Goal: Find specific page/section

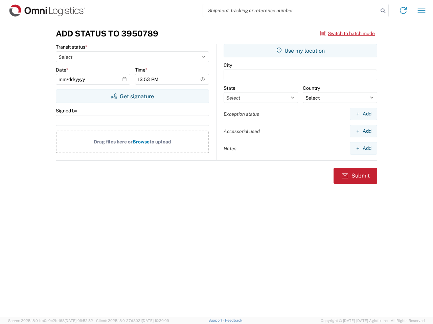
click at [290, 10] on input "search" at bounding box center [290, 10] width 175 height 13
click at [383, 11] on icon at bounding box center [382, 10] width 9 height 9
click at [403, 10] on icon at bounding box center [402, 10] width 11 height 11
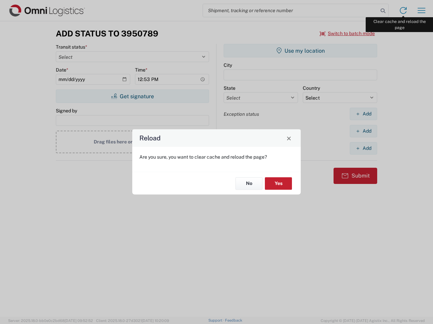
click at [421, 10] on div "Reload Are you sure, you want to clear cache and reload the page? No Yes" at bounding box center [216, 162] width 433 height 324
click at [347, 33] on div "Reload Are you sure, you want to clear cache and reload the page? No Yes" at bounding box center [216, 162] width 433 height 324
click at [132, 96] on div "Reload Are you sure, you want to clear cache and reload the page? No Yes" at bounding box center [216, 162] width 433 height 324
click at [300, 51] on div "Reload Are you sure, you want to clear cache and reload the page? No Yes" at bounding box center [216, 162] width 433 height 324
click at [363, 114] on div "Reload Are you sure, you want to clear cache and reload the page? No Yes" at bounding box center [216, 162] width 433 height 324
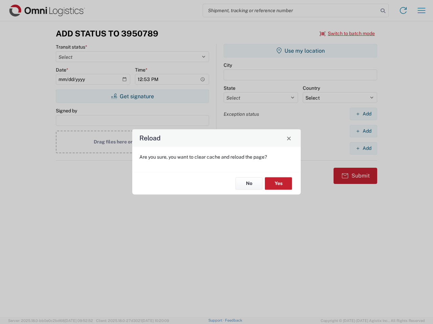
click at [363, 131] on div "Reload Are you sure, you want to clear cache and reload the page? No Yes" at bounding box center [216, 162] width 433 height 324
click at [363, 148] on div "Reload Are you sure, you want to clear cache and reload the page? No Yes" at bounding box center [216, 162] width 433 height 324
